Goal: Task Accomplishment & Management: Manage account settings

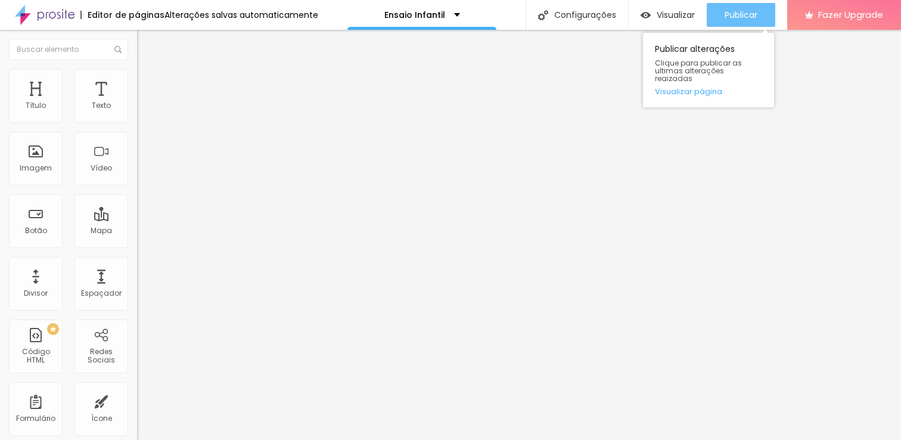
click at [732, 12] on span "Publicar" at bounding box center [740, 15] width 33 height 10
click at [723, 16] on button "Publicar" at bounding box center [740, 15] width 69 height 24
click at [732, 10] on span "Publicar" at bounding box center [740, 15] width 33 height 10
click at [720, 11] on button "Publicar" at bounding box center [740, 15] width 69 height 24
click at [749, 19] on span "Publicar" at bounding box center [740, 15] width 33 height 10
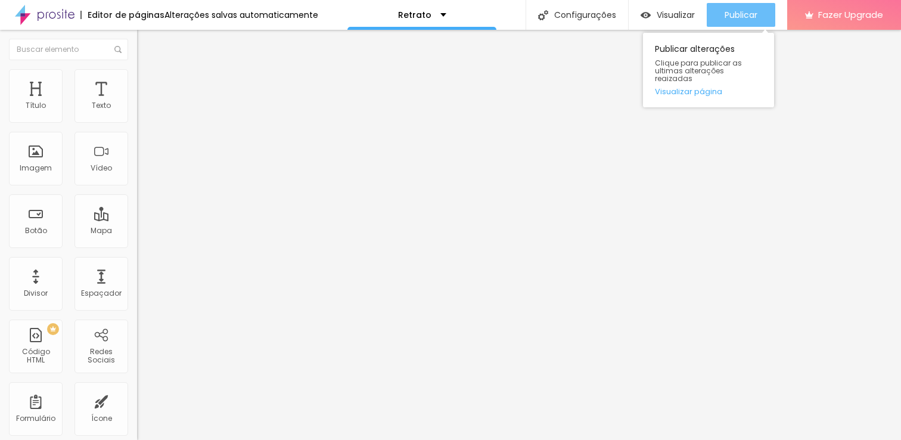
click at [727, 11] on span "Publicar" at bounding box center [740, 15] width 33 height 10
click at [728, 10] on span "Publicar" at bounding box center [740, 15] width 33 height 10
click at [735, 18] on span "Publicar" at bounding box center [740, 15] width 33 height 10
click at [727, 14] on span "Publicar" at bounding box center [740, 15] width 33 height 10
click at [729, 14] on span "Publicar" at bounding box center [740, 15] width 33 height 10
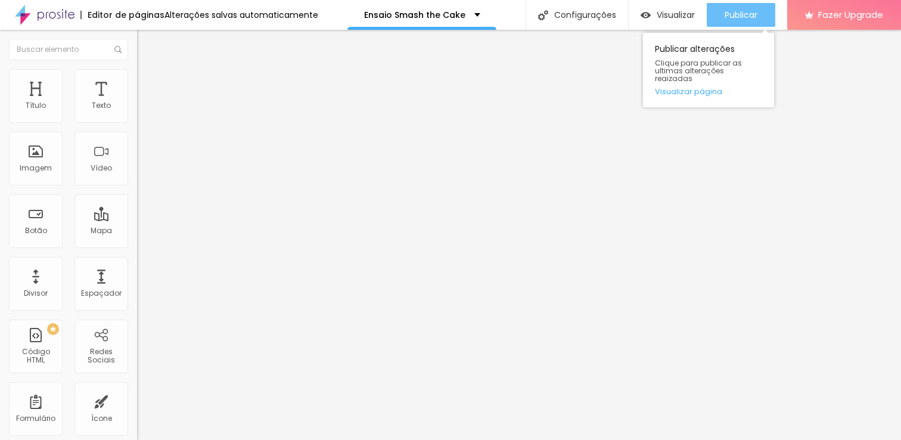
click at [742, 13] on span "Publicar" at bounding box center [740, 15] width 33 height 10
